Goal: Ask a question

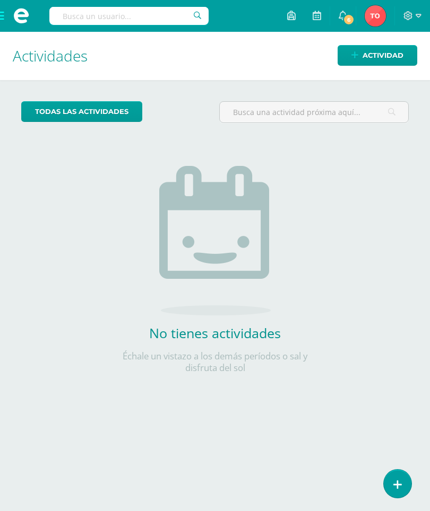
click at [396, 368] on icon at bounding box center [397, 485] width 8 height 11
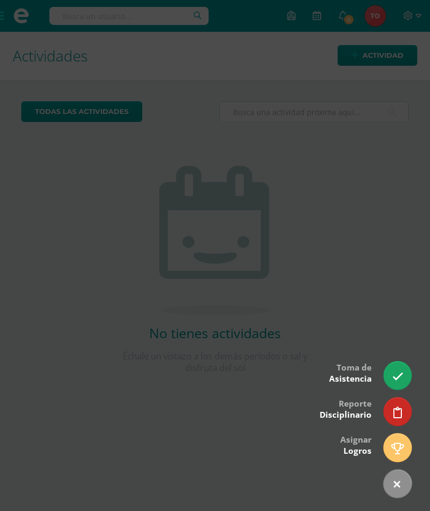
click at [392, 368] on icon at bounding box center [397, 376] width 11 height 11
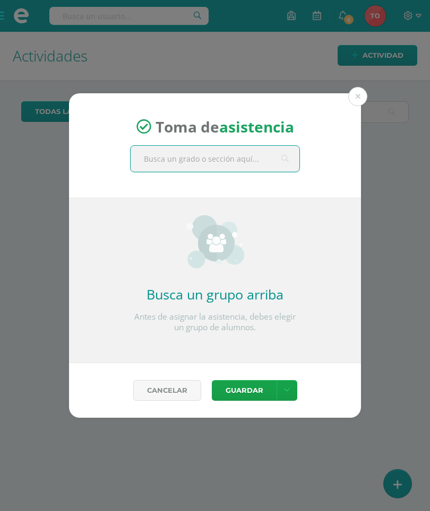
click at [241, 159] on input "text" at bounding box center [215, 159] width 169 height 26
type input "Segundo"
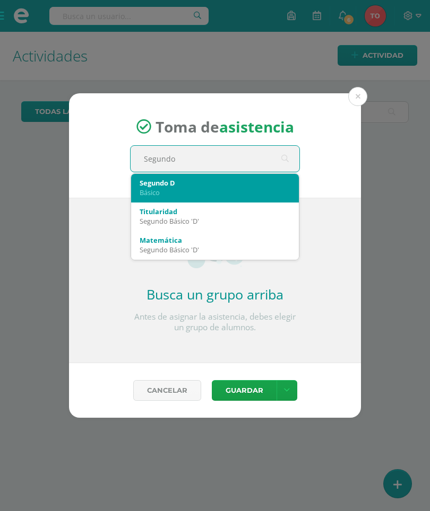
click at [183, 189] on div "Básico" at bounding box center [215, 193] width 151 height 10
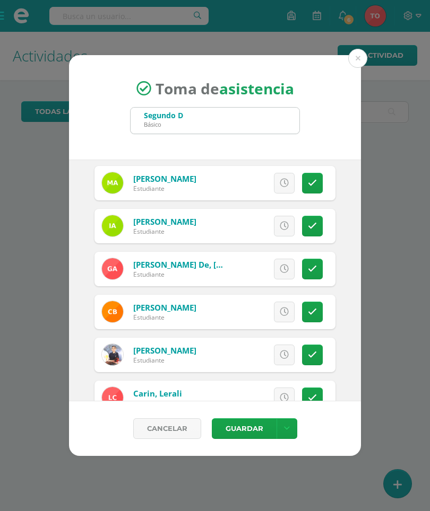
scroll to position [48, 0]
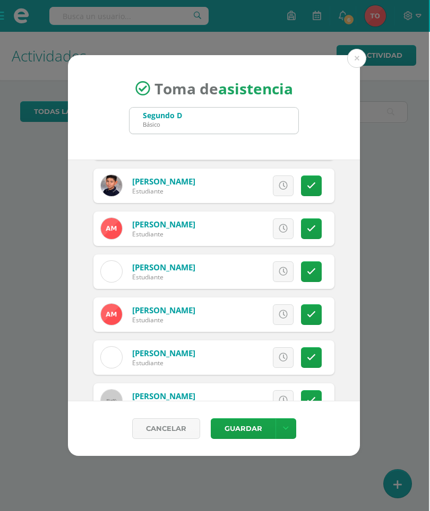
scroll to position [902, 0]
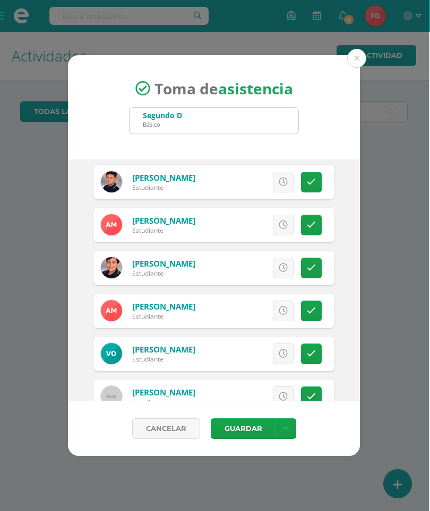
click at [311, 186] on icon at bounding box center [311, 182] width 9 height 9
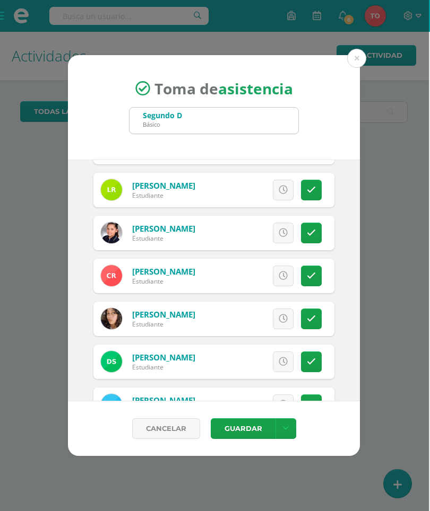
scroll to position [1325, 0]
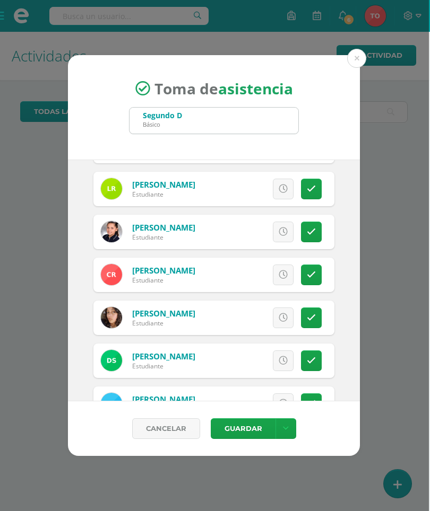
click at [307, 189] on icon at bounding box center [311, 189] width 9 height 9
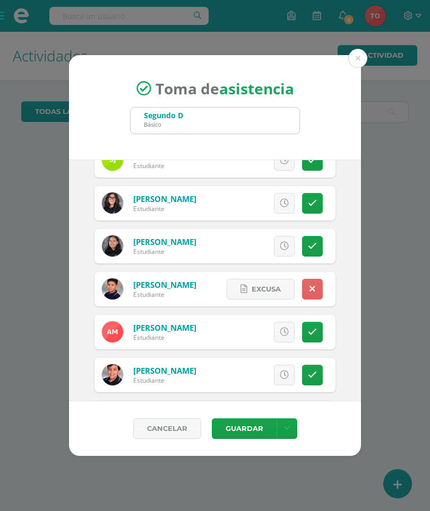
scroll to position [795, 0]
click at [231, 368] on button "Guardar" at bounding box center [244, 429] width 65 height 21
